Goal: Task Accomplishment & Management: Use online tool/utility

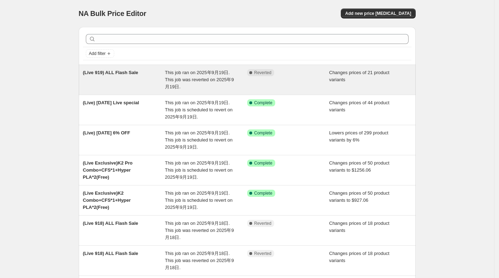
click at [195, 82] on div "This job ran on 2025年9月19日. This job was reverted on 2025年9月19日." at bounding box center [206, 79] width 82 height 21
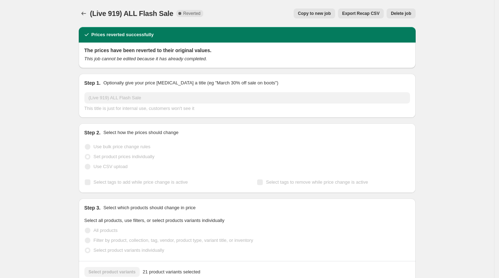
click at [318, 12] on span "Copy to new job" at bounding box center [314, 14] width 33 height 6
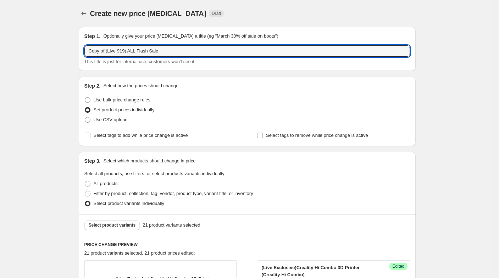
drag, startPoint x: 107, startPoint y: 52, endPoint x: 77, endPoint y: 43, distance: 31.5
type input "(Live 919) ALL Flash Sale"
drag, startPoint x: 70, startPoint y: 82, endPoint x: 70, endPoint y: 86, distance: 5.0
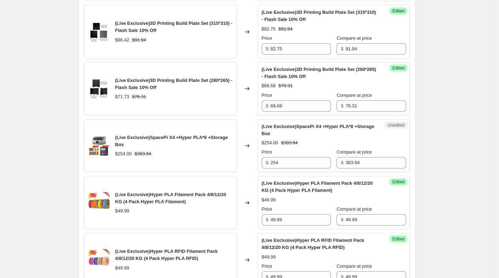
scroll to position [1237, 0]
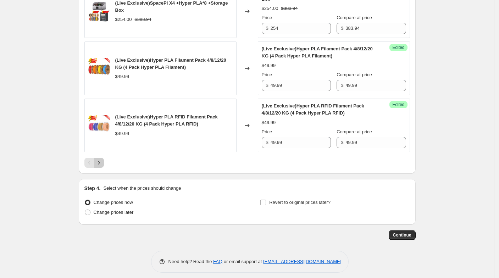
click at [101, 161] on button "Next" at bounding box center [99, 163] width 10 height 10
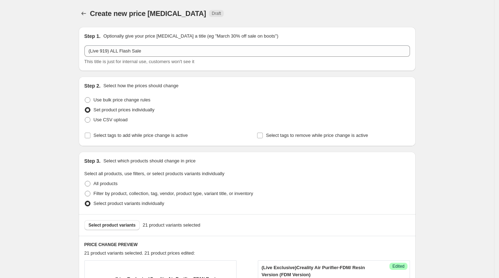
scroll to position [166, 0]
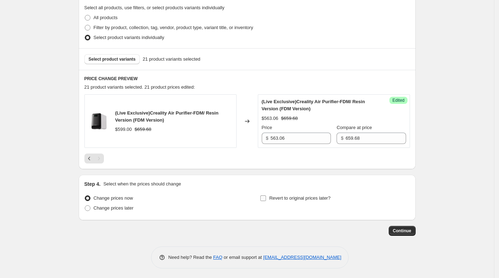
click at [267, 202] on label "Revert to original prices later?" at bounding box center [295, 198] width 71 height 10
click at [266, 201] on input "Revert to original prices later?" at bounding box center [263, 198] width 6 height 6
checkbox input "true"
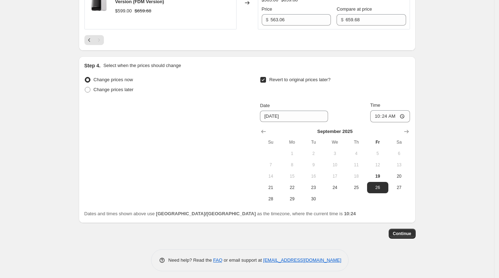
scroll to position [287, 0]
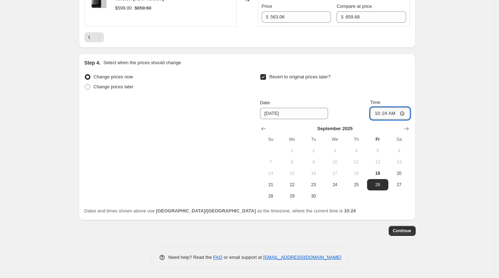
click at [394, 114] on input "10:24" at bounding box center [390, 113] width 40 height 12
click at [410, 235] on button "Continue" at bounding box center [401, 231] width 27 height 10
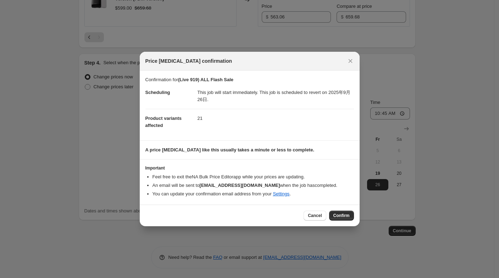
click at [349, 54] on div "Price change job confirmation" at bounding box center [250, 61] width 220 height 19
click at [349, 59] on icon "Close" at bounding box center [350, 60] width 7 height 7
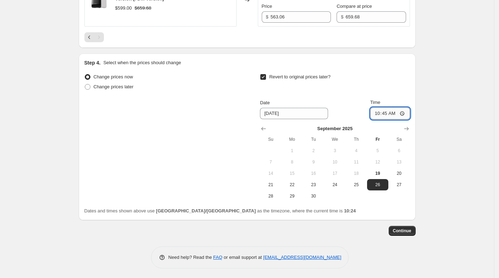
click at [397, 114] on input "10:45" at bounding box center [390, 113] width 40 height 12
type input "10:50"
click at [413, 227] on button "Continue" at bounding box center [401, 231] width 27 height 10
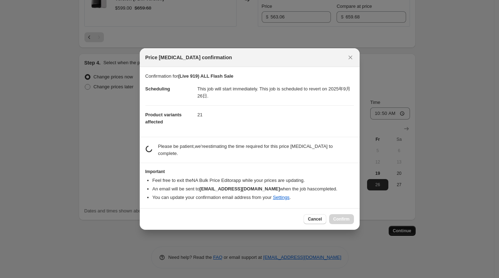
scroll to position [0, 0]
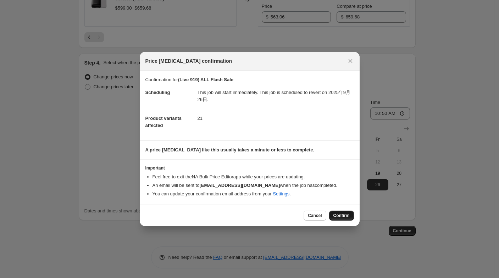
click at [336, 216] on span "Confirm" at bounding box center [341, 216] width 16 height 6
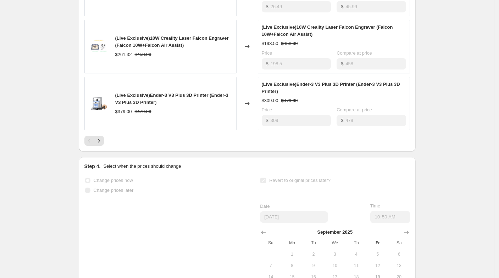
scroll to position [552, 0]
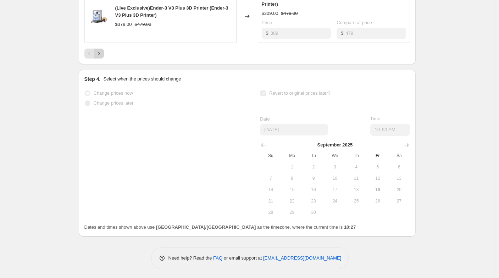
click at [102, 53] on icon "Next" at bounding box center [98, 53] width 7 height 7
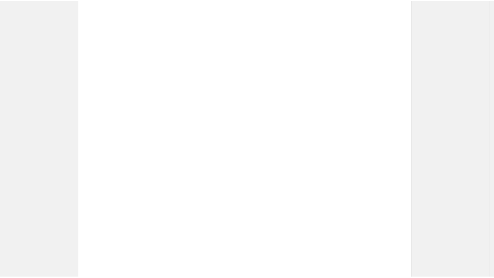
scroll to position [394, 0]
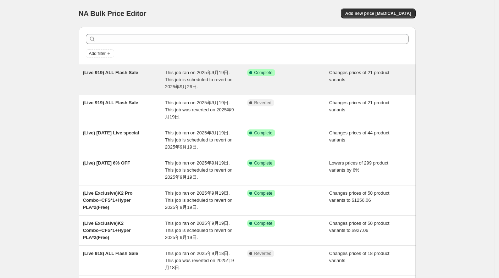
click at [231, 86] on div "This job ran on 2025年9月19日. This job is scheduled to revert on 2025年9月26日." at bounding box center [206, 79] width 82 height 21
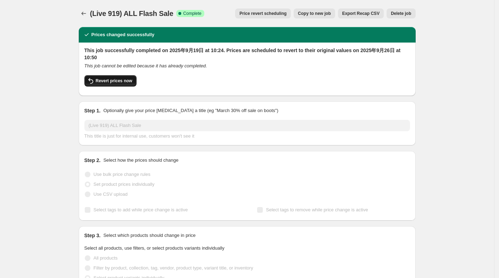
click at [116, 85] on button "Revert prices now" at bounding box center [110, 80] width 52 height 11
checkbox input "false"
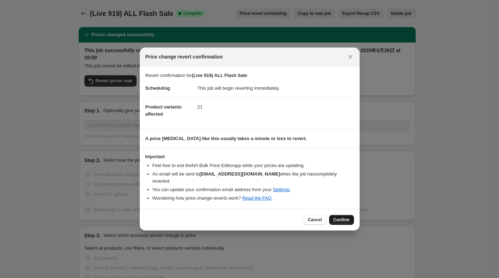
click at [341, 217] on span "Confirm" at bounding box center [341, 220] width 16 height 6
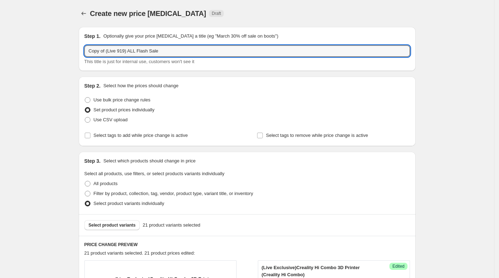
drag, startPoint x: 107, startPoint y: 52, endPoint x: 64, endPoint y: 47, distance: 43.9
type input "(Live 919) ALL Flash Sale"
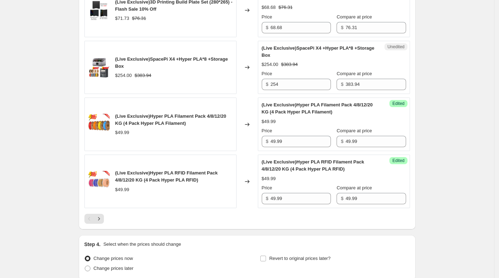
scroll to position [1221, 0]
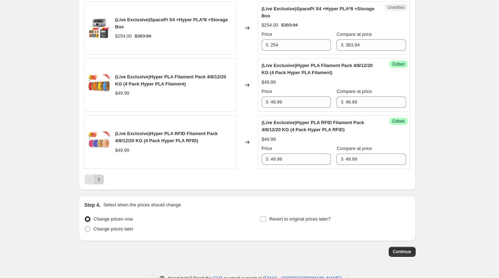
drag, startPoint x: 104, startPoint y: 166, endPoint x: 103, endPoint y: 174, distance: 7.5
click at [102, 176] on icon "Next" at bounding box center [98, 179] width 7 height 7
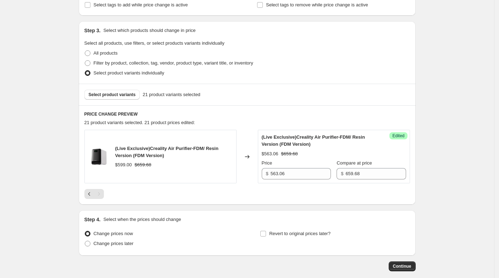
scroll to position [157, 0]
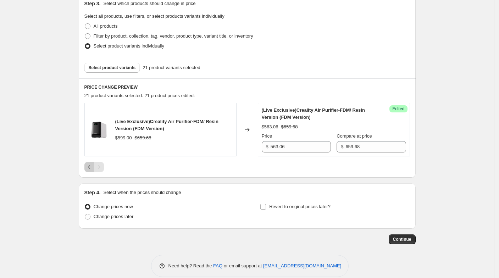
click at [90, 169] on icon "Previous" at bounding box center [89, 166] width 7 height 7
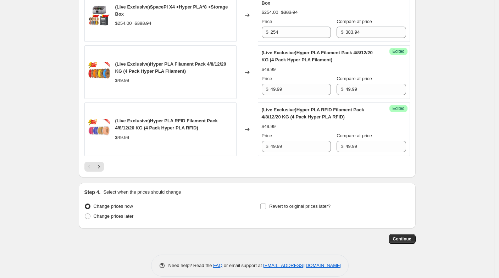
scroll to position [1237, 0]
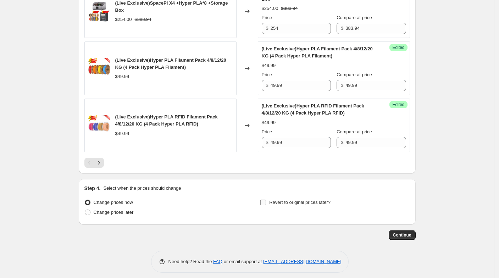
click at [273, 200] on span "Revert to original prices later?" at bounding box center [299, 202] width 61 height 5
click at [266, 200] on input "Revert to original prices later?" at bounding box center [263, 203] width 6 height 6
checkbox input "true"
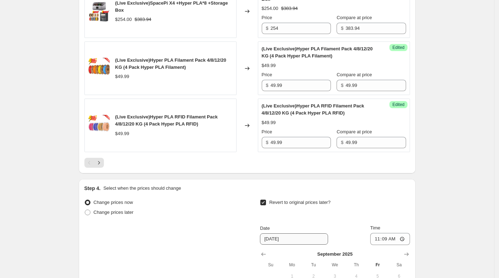
scroll to position [1359, 0]
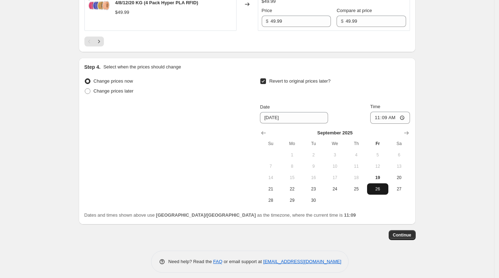
click at [377, 183] on button "26" at bounding box center [377, 188] width 21 height 11
click at [380, 175] on span "19" at bounding box center [378, 178] width 16 height 6
type input "9/19/2025"
click at [398, 116] on input "11:09" at bounding box center [390, 118] width 40 height 12
click at [395, 112] on input "11:09" at bounding box center [390, 118] width 40 height 12
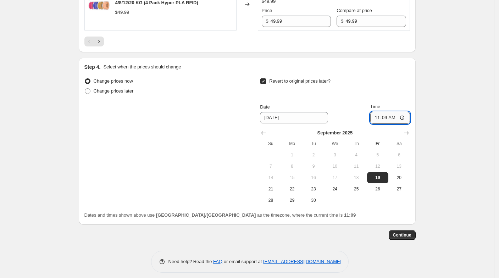
type input "11:02"
type input "11:30"
click at [409, 230] on button "Continue" at bounding box center [401, 235] width 27 height 10
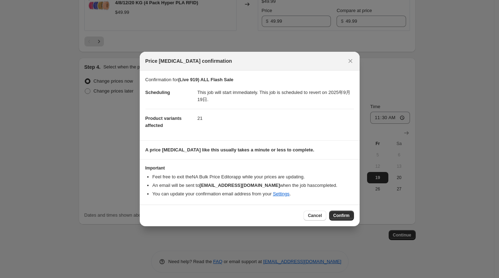
click at [334, 209] on div "Cancel Confirm" at bounding box center [250, 216] width 220 height 22
click at [337, 213] on span "Confirm" at bounding box center [341, 216] width 16 height 6
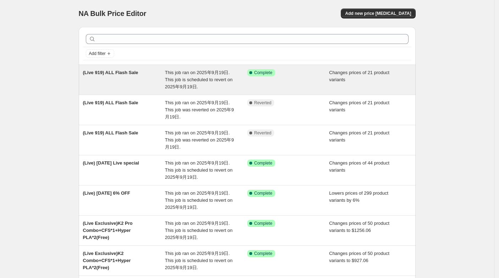
click at [329, 88] on div "Success Complete Complete" at bounding box center [288, 79] width 82 height 21
click at [145, 82] on div "(Live 919) ALL Flash Sale" at bounding box center [124, 79] width 82 height 21
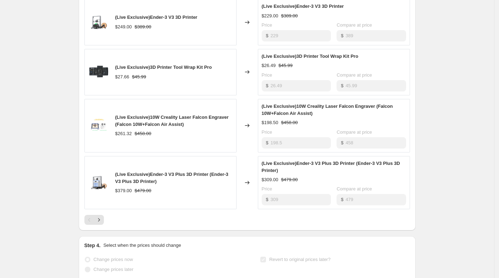
scroll to position [472, 0]
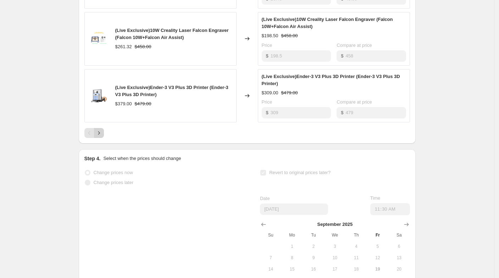
click at [101, 132] on icon "Next" at bounding box center [98, 132] width 7 height 7
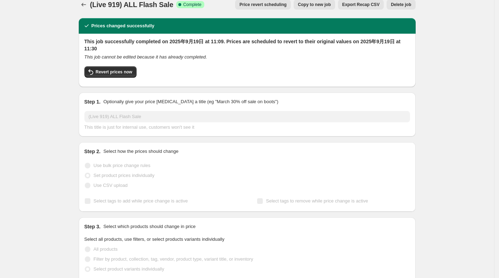
scroll to position [0, 0]
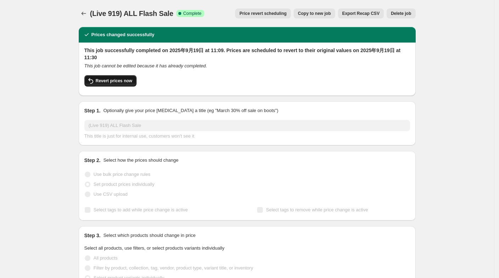
click at [110, 84] on button "Revert prices now" at bounding box center [110, 80] width 52 height 11
checkbox input "false"
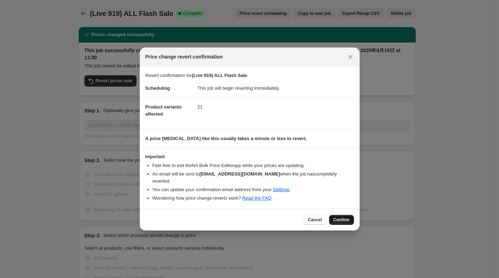
click at [336, 217] on span "Confirm" at bounding box center [341, 220] width 16 height 6
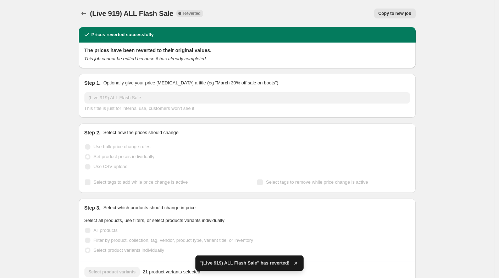
checkbox input "true"
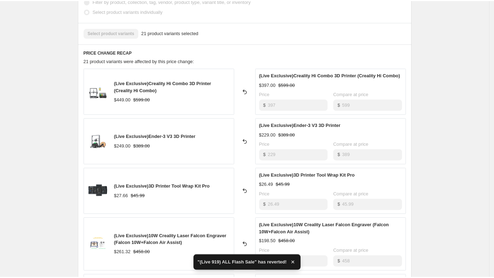
scroll to position [236, 0]
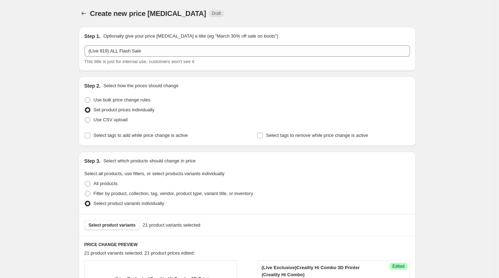
scroll to position [1316, 0]
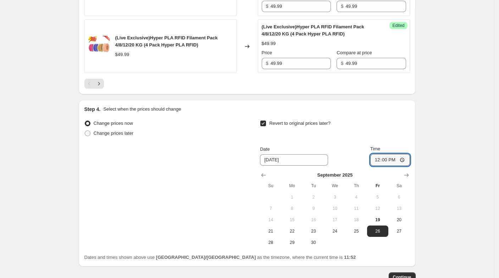
type input "12:05"
click at [407, 274] on span "Continue" at bounding box center [402, 277] width 18 height 6
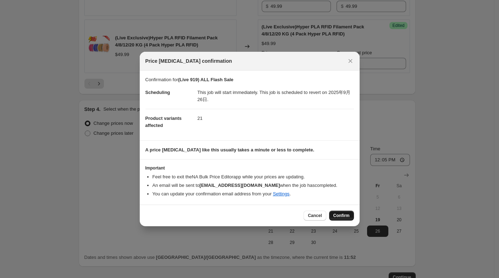
click at [342, 216] on span "Confirm" at bounding box center [341, 216] width 16 height 6
